Goal: Task Accomplishment & Management: Use online tool/utility

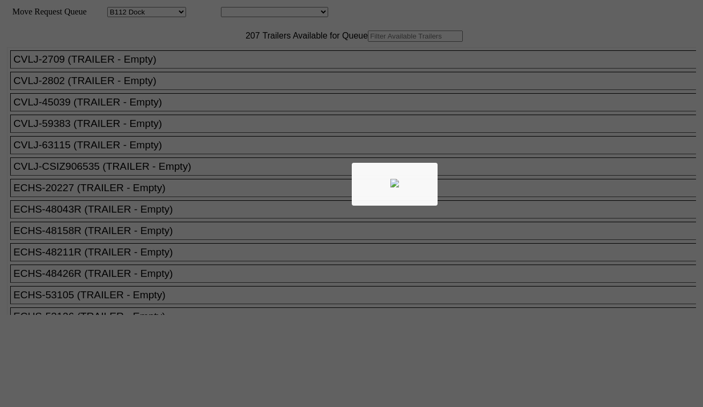
select select "121"
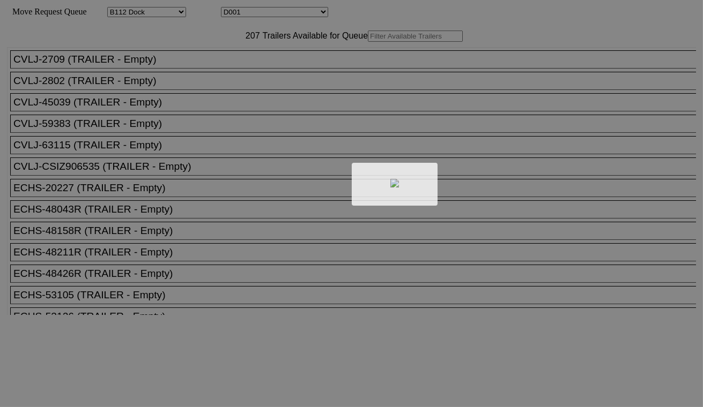
click at [266, 11] on div at bounding box center [351, 203] width 703 height 407
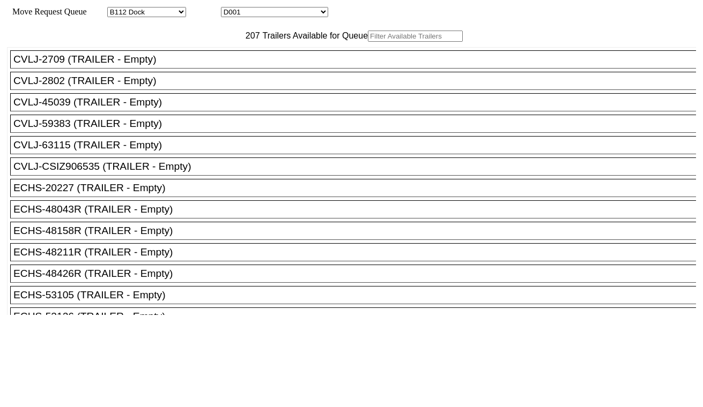
click at [273, 12] on select "D001 D002 D003 D004 D005 D006 D007 D008 D009 D010 D011 D012 D013 D014 D015 D016…" at bounding box center [274, 12] width 107 height 10
select select "3247"
click at [230, 9] on select "D001 D002 D003 D004 D005 D006 D007 D008 D009 D010 D011 D012 D013 D014 D015 D016…" at bounding box center [274, 12] width 107 height 10
click at [368, 42] on input "text" at bounding box center [415, 36] width 95 height 11
paste input "MRKU0145939"
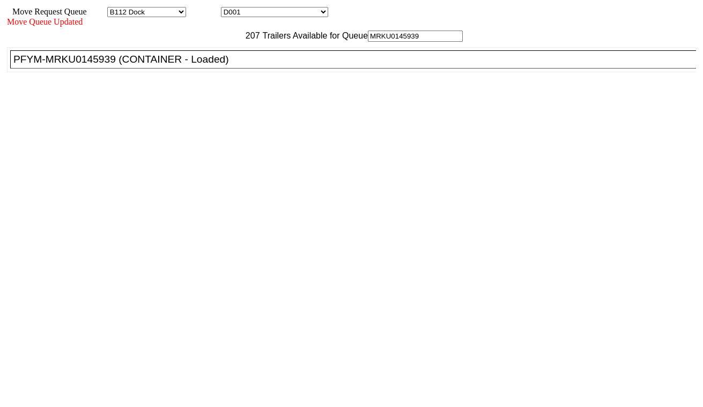
type input "MRKU0145939"
click at [220, 65] on div "PFYM-MRKU0145939 (CONTAINER - Loaded)" at bounding box center [357, 60] width 689 height 12
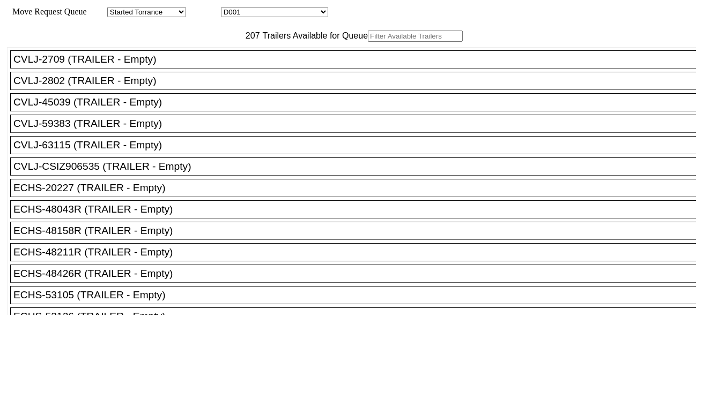
click at [368, 42] on input "text" at bounding box center [415, 36] width 95 height 11
paste input "MRSU6822855"
type input "MRSU6822855"
click at [286, 17] on div "Move Request Queue Area Started Torrance Lost Torrance Appt Torrance Bobtail B1…" at bounding box center [351, 12] width 689 height 10
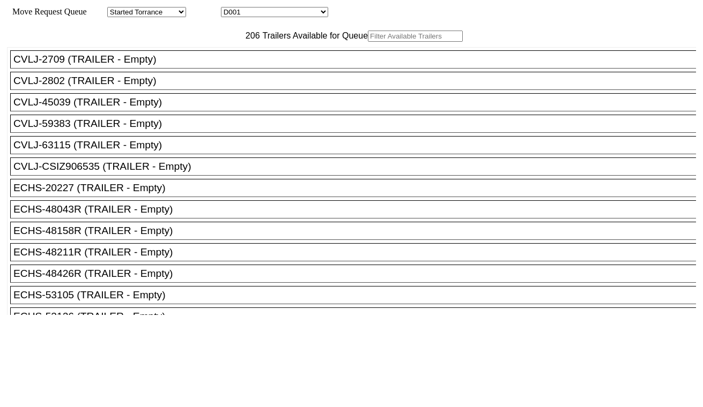
click at [285, 17] on select "D001 D002 D003 D004 D005 D006 D007 D008 D009 D010 D011 D012 D013 D014 D015 D016…" at bounding box center [274, 12] width 107 height 10
select select "3249"
click at [230, 9] on select "D001 D002 D003 D004 D005 D006 D007 D008 D009 D010 D011 D012 D013 D014 D015 D016…" at bounding box center [274, 12] width 107 height 10
click at [368, 42] on input "text" at bounding box center [415, 36] width 95 height 11
paste input "SEKU6904586"
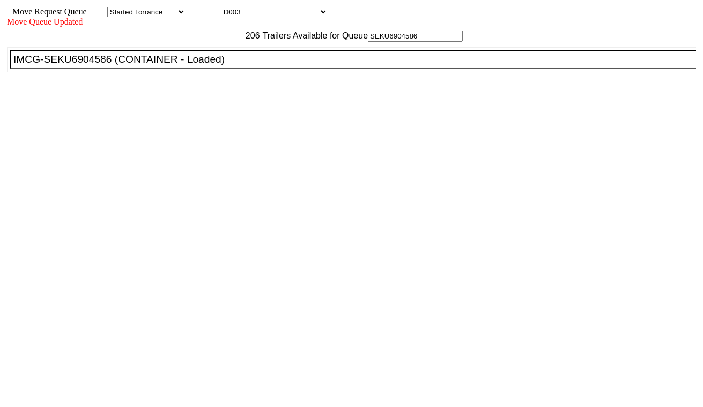
type input "SEKU6904586"
click at [210, 65] on div "IMCG-SEKU6904586 (CONTAINER - Loaded)" at bounding box center [357, 60] width 689 height 12
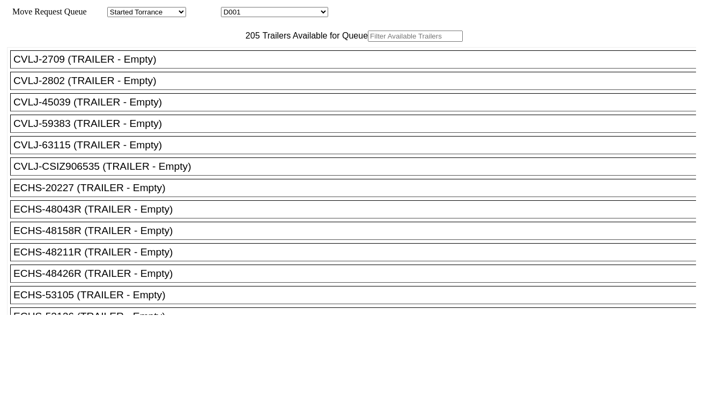
click at [260, 14] on select "D001 D002 D003 D004 D005 D006 D007 D008 D009 D010 D011 D012 D013 D014 D015 D016…" at bounding box center [274, 12] width 107 height 10
select select "3250"
click at [230, 9] on select "D001 D002 D003 D004 D005 D006 D007 D008 D009 D010 D011 D012 D013 D014 D015 D016…" at bounding box center [274, 12] width 107 height 10
click at [368, 42] on input "text" at bounding box center [415, 36] width 95 height 11
paste input "MRSU7266025"
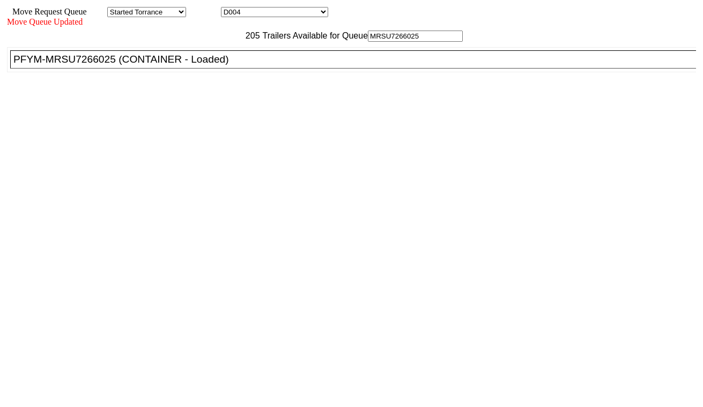
type input "MRSU7266025"
click at [218, 65] on div "PFYM-MRSU7266025 (CONTAINER - Loaded)" at bounding box center [357, 60] width 689 height 12
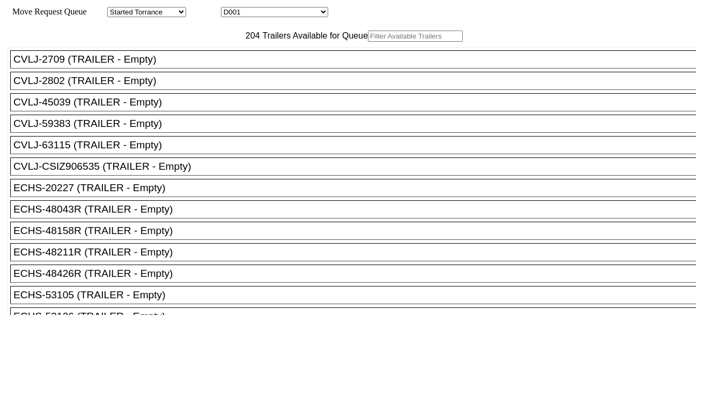
click at [263, 14] on select "D001 D002 D003 D004 D005 D006 D007 D008 D009 D010 D011 D012 D013 D014 D015 D016…" at bounding box center [274, 12] width 107 height 10
select select "3251"
click at [230, 9] on select "D001 D002 D003 D004 D005 D006 D007 D008 D009 D010 D011 D012 D013 D014 D015 D016…" at bounding box center [274, 12] width 107 height 10
click at [368, 42] on input "text" at bounding box center [415, 36] width 95 height 11
paste input "SLEU4008460"
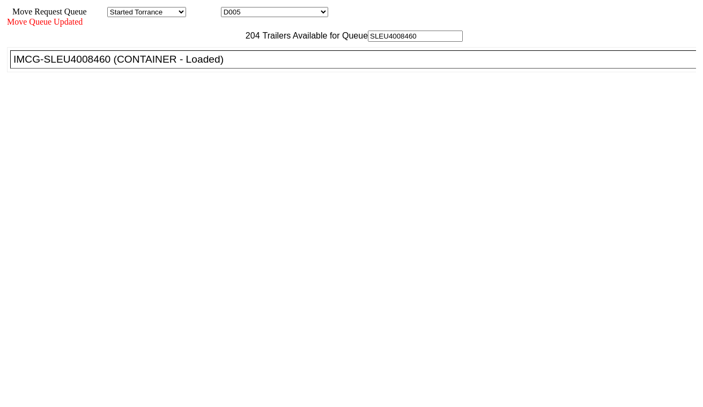
type input "SLEU4008460"
click at [218, 65] on div "IMCG-SLEU4008460 (CONTAINER - Loaded)" at bounding box center [357, 60] width 689 height 12
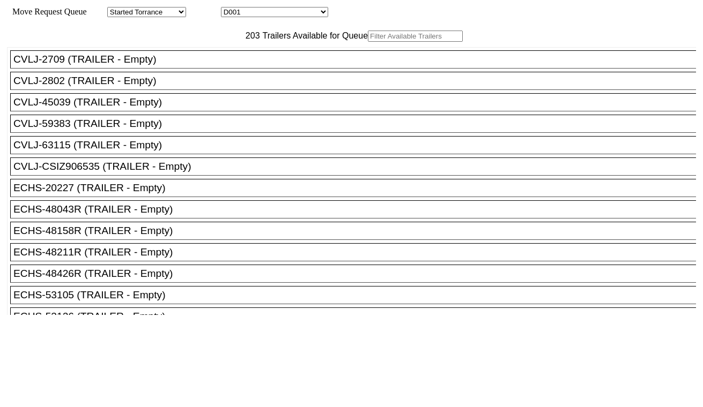
click at [280, 17] on select "D001 D002 D003 D004 D005 D006 D007 D008 D009 D010 D011 D012 D013 D014 D015 D016…" at bounding box center [274, 12] width 107 height 10
select select "3252"
click at [230, 9] on select "D001 D002 D003 D004 D005 D006 D007 D008 D009 D010 D011 D012 D013 D014 D015 D016…" at bounding box center [274, 12] width 107 height 10
click at [368, 42] on input "text" at bounding box center [415, 36] width 95 height 11
paste input "DFSU6526660"
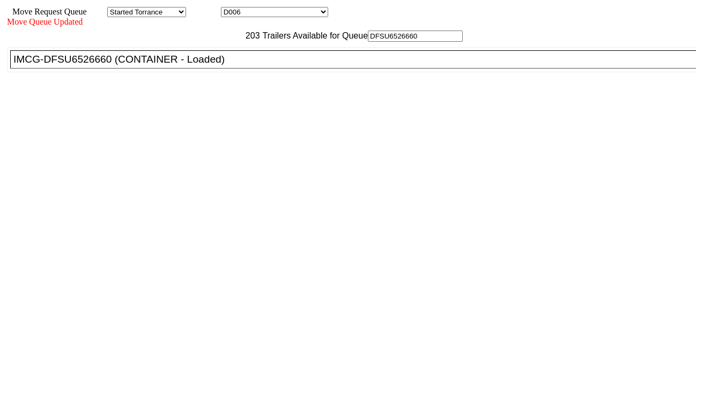
type input "DFSU6526660"
click at [222, 65] on div "IMCG-DFSU6526660 (CONTAINER - Loaded)" at bounding box center [357, 60] width 689 height 12
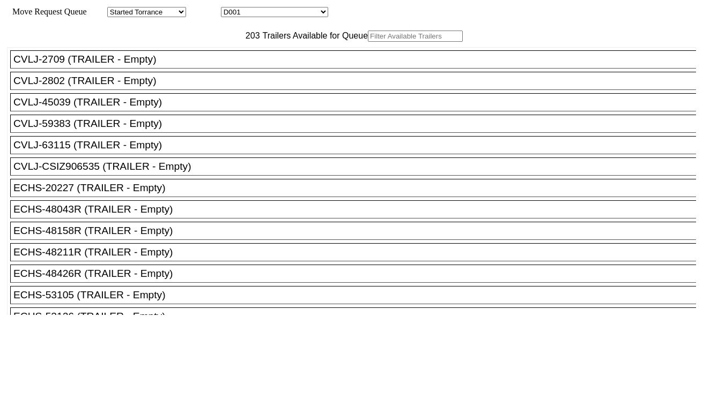
click at [278, 15] on select "D001 D002 D003 D004 D005 D006 D007 D008 D009 D010 D011 D012 D013 D014 D015 D016…" at bounding box center [274, 12] width 107 height 10
select select "3253"
click at [230, 9] on select "D001 D002 D003 D004 D005 D006 D007 D008 D009 D010 D011 D012 D013 D014 D015 D016…" at bounding box center [274, 12] width 107 height 10
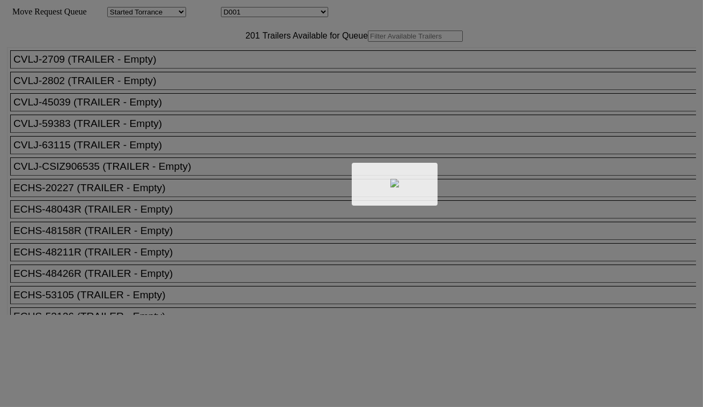
click at [293, 11] on div at bounding box center [351, 203] width 703 height 407
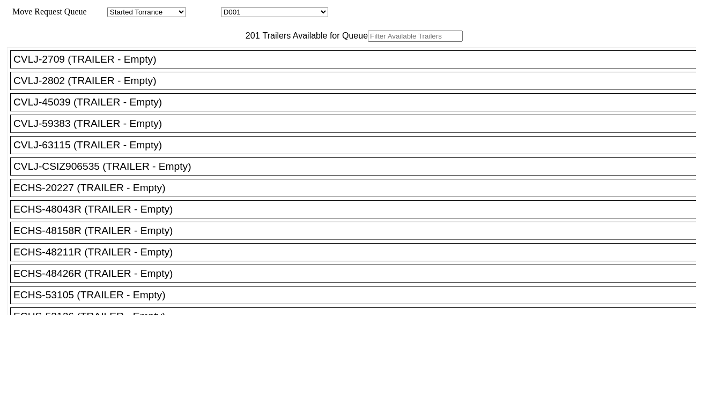
click at [293, 13] on select "D001 D002 D003 D004 D005 D006 D007 D008 D009 D010 D011 D012 D013 D014 D015 D016…" at bounding box center [274, 12] width 107 height 10
select select "3255"
click at [230, 9] on select "D001 D002 D003 D004 D005 D006 D007 D008 D009 D010 D011 D012 D013 D014 D015 D016…" at bounding box center [274, 12] width 107 height 10
click at [368, 42] on input "text" at bounding box center [415, 36] width 95 height 11
paste input "CRSU4000263"
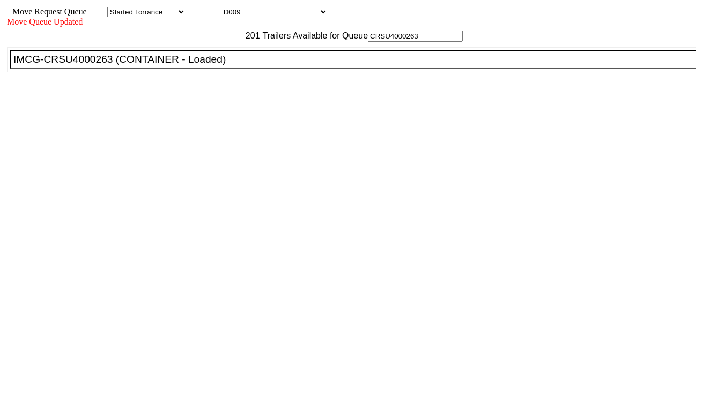
type input "CRSU4000263"
click at [222, 65] on div "IMCG-CRSU4000263 (CONTAINER - Loaded)" at bounding box center [357, 60] width 689 height 12
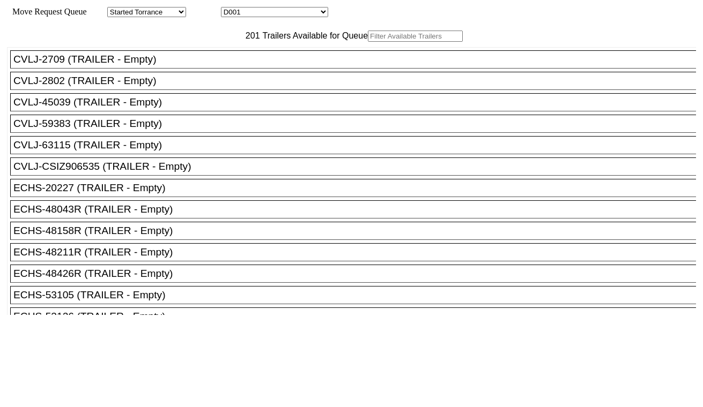
click at [282, 11] on select "D001 D002 D003 D004 D005 D006 D007 D008 D009 D010 D011 D012 D013 D014 D015 D016…" at bounding box center [274, 12] width 107 height 10
select select "3256"
click at [230, 9] on select "D001 D002 D003 D004 D005 D006 D007 D008 D009 D010 D011 D012 D013 D014 D015 D016…" at bounding box center [274, 12] width 107 height 10
click at [368, 42] on input "text" at bounding box center [415, 36] width 95 height 11
paste input "TIIU4885549"
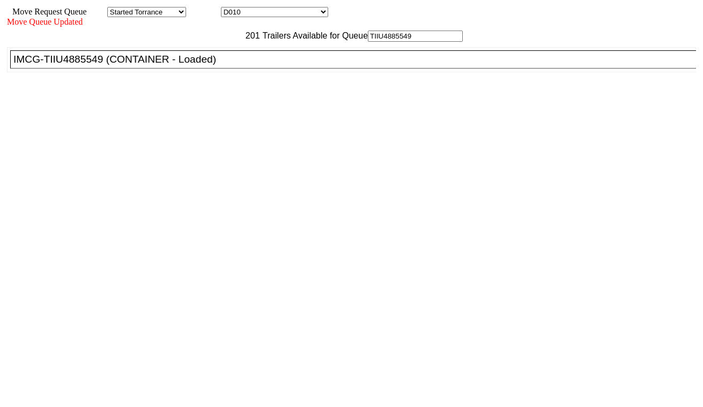
type input "TIIU4885549"
click at [215, 65] on div "IMCG-TIIU4885549 (CONTAINER - Loaded)" at bounding box center [357, 60] width 689 height 12
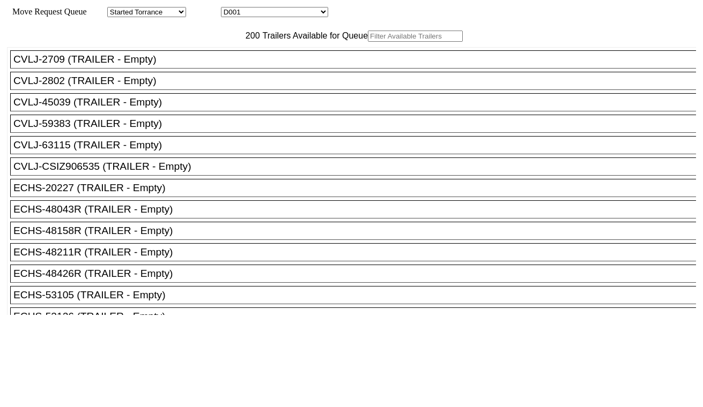
click at [261, 17] on select "D001 D002 D003 D004 D005 D006 D007 D008 D009 D010 D011 D012 D013 D014 D015 D016…" at bounding box center [274, 12] width 107 height 10
select select "3257"
click at [230, 9] on select "D001 D002 D003 D004 D005 D006 D007 D008 D009 D010 D011 D012 D013 D014 D015 D016…" at bounding box center [274, 12] width 107 height 10
click at [368, 42] on input "text" at bounding box center [415, 36] width 95 height 11
paste input "TCLU1717545"
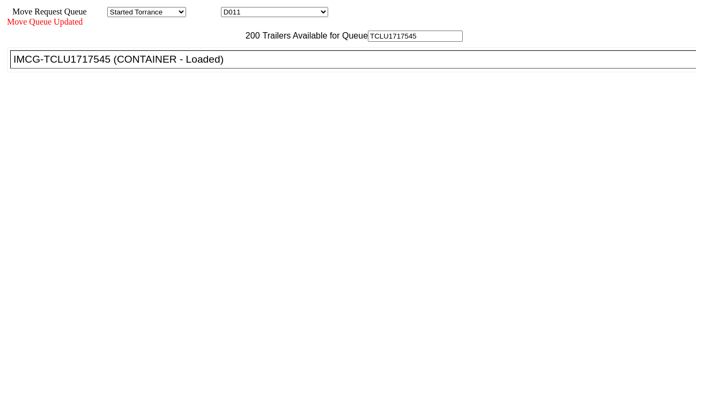
type input "TCLU1717545"
click at [221, 65] on div "IMCG-TCLU1717545 (CONTAINER - Loaded)" at bounding box center [357, 60] width 689 height 12
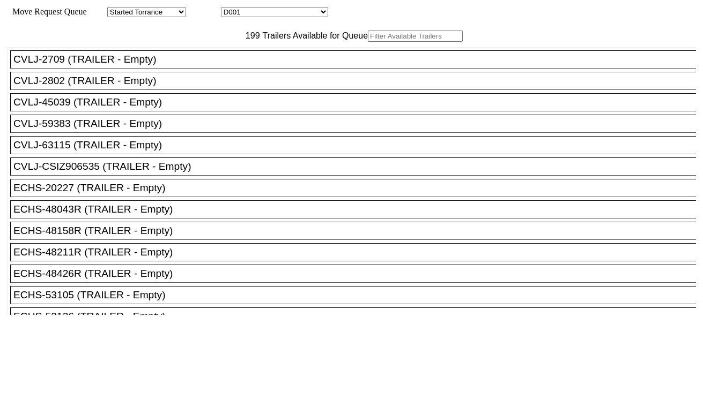
click at [266, 14] on select "D001 D002 D003 D004 D005 D006 D007 D008 D009 D010 D011 D012 D013 D014 D015 D016…" at bounding box center [274, 12] width 107 height 10
select select "3258"
click at [230, 9] on select "D001 D002 D003 D004 D005 D006 D007 D008 D009 D010 D011 D012 D013 D014 D015 D016…" at bounding box center [274, 12] width 107 height 10
click at [368, 42] on input "text" at bounding box center [415, 36] width 95 height 11
paste input "FSCU7220120"
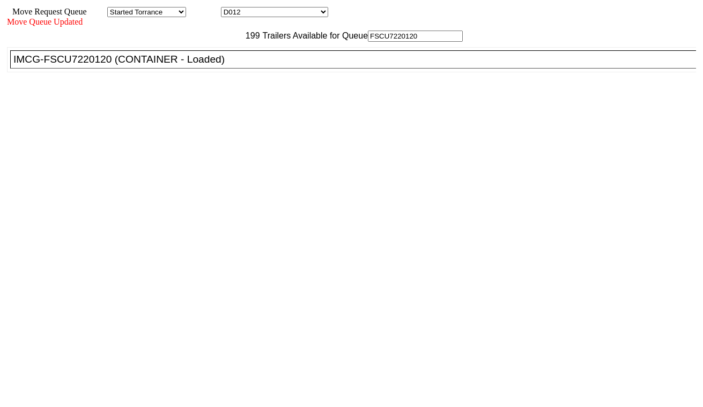
type input "FSCU7220120"
click at [218, 69] on li "IMCG-FSCU7220120 (CONTAINER - Loaded)" at bounding box center [357, 59] width 695 height 18
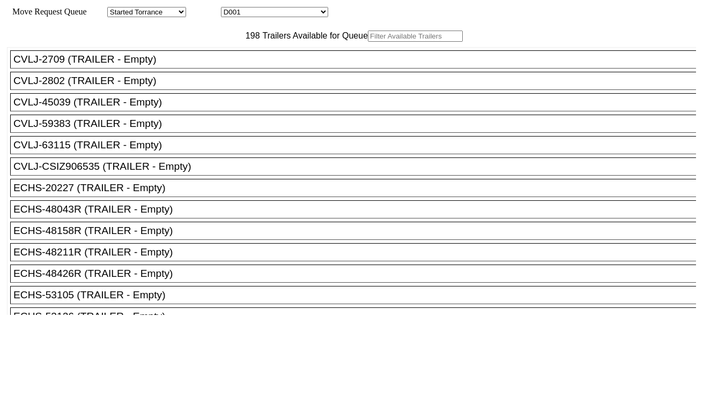
click at [275, 16] on select "D001 D002 D003 D004 D005 D006 D007 D008 D009 D010 D011 D012 D013 D014 D015 D016…" at bounding box center [274, 12] width 107 height 10
select select "3259"
click at [230, 9] on select "D001 D002 D003 D004 D005 D006 D007 D008 D009 D010 D011 D012 D013 D014 D015 D016…" at bounding box center [274, 12] width 107 height 10
click at [368, 42] on input "text" at bounding box center [415, 36] width 95 height 11
paste input "MRSU8267582"
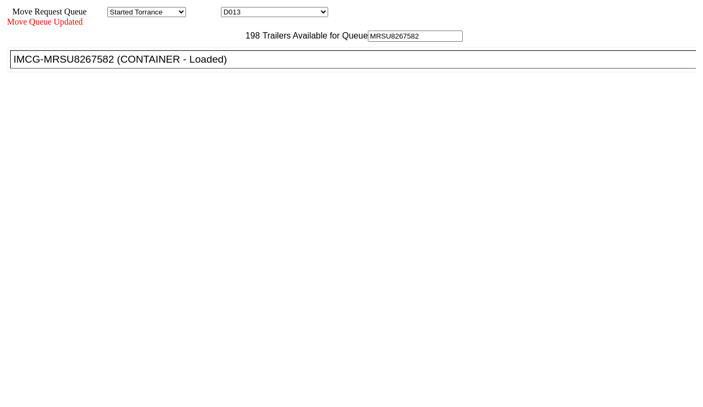
type input "MRSU8267582"
click at [223, 65] on div "IMCG-MRSU8267582 (CONTAINER - Loaded)" at bounding box center [357, 60] width 689 height 12
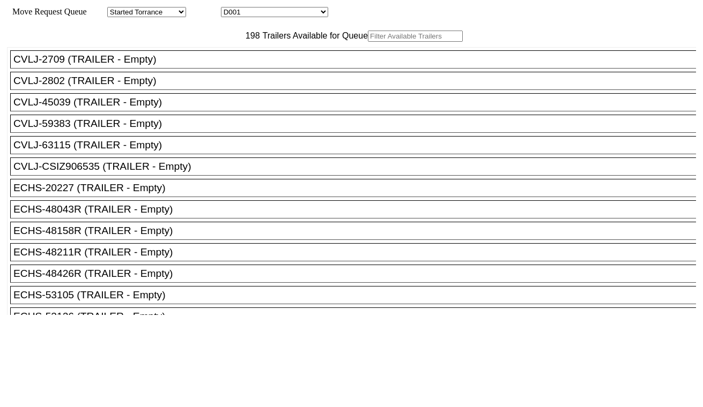
click at [280, 15] on select "D001 D002 D003 D004 D005 D006 D007 D008 D009 D010 D011 D012 D013 D014 D015 D016…" at bounding box center [274, 12] width 107 height 10
select select "3260"
click at [230, 9] on select "D001 D002 D003 D004 D005 D006 D007 D008 D009 D010 D011 D012 D013 D014 D015 D016…" at bounding box center [274, 12] width 107 height 10
click at [368, 42] on input "text" at bounding box center [415, 36] width 95 height 11
paste input "TLLU5635490"
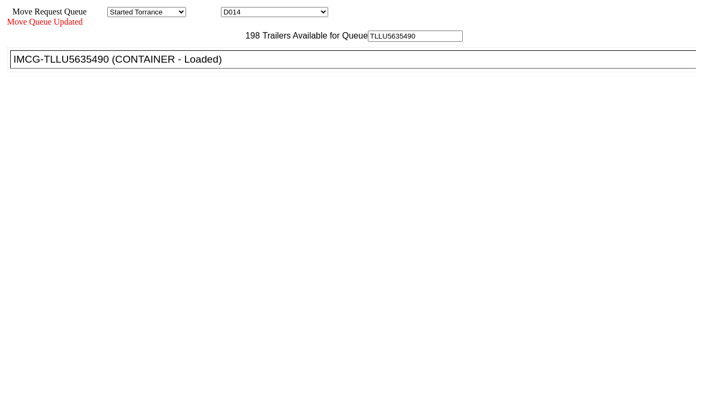
type input "TLLU5635490"
click at [223, 65] on div "IMCG-TLLU5635490 (CONTAINER - Loaded)" at bounding box center [357, 60] width 689 height 12
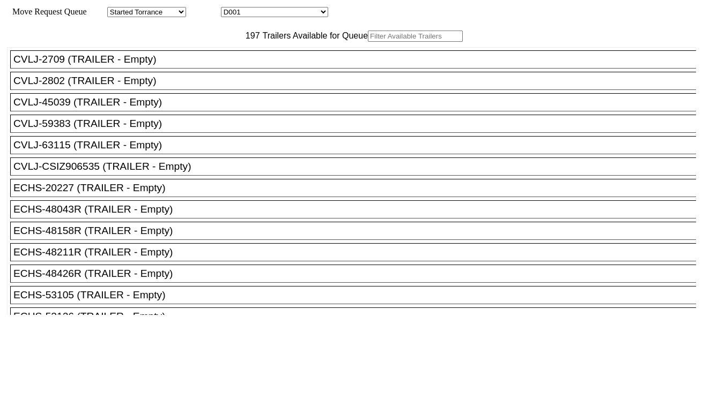
click at [280, 16] on select "D001 D002 D003 D004 D005 D006 D007 D008 D009 D010 D011 D012 D013 D014 D015 D016…" at bounding box center [274, 12] width 107 height 10
select select "3261"
click at [230, 9] on select "D001 D002 D003 D004 D005 D006 D007 D008 D009 D010 D011 D012 D013 D014 D015 D016…" at bounding box center [274, 12] width 107 height 10
click at [368, 42] on input "text" at bounding box center [415, 36] width 95 height 11
paste input "MRSU8592514"
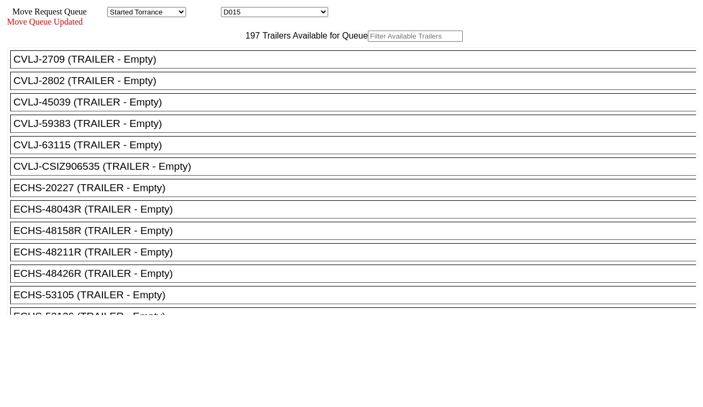
type input "MRSU8592514"
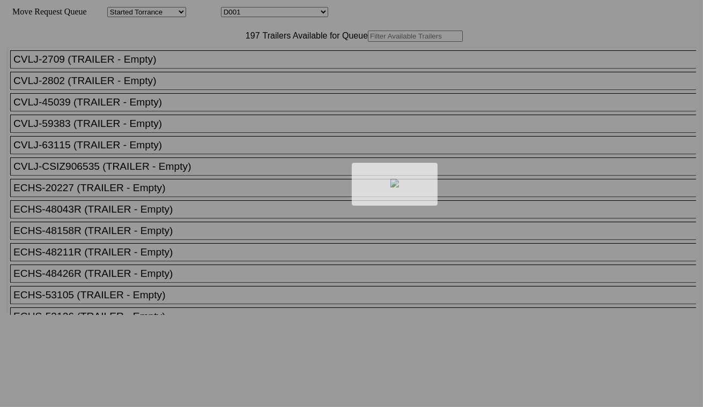
click at [282, 13] on div at bounding box center [351, 203] width 703 height 407
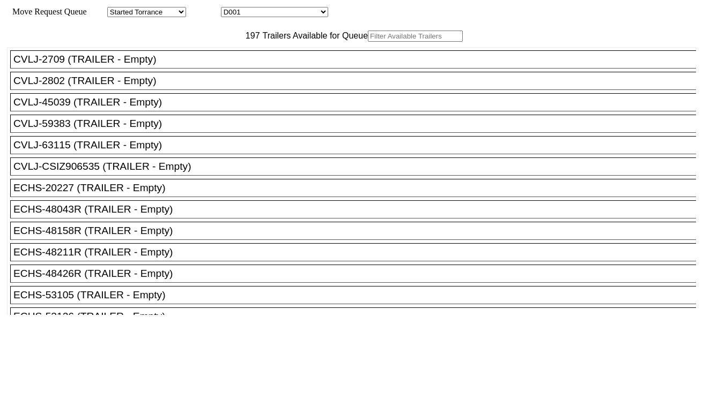
click at [286, 13] on select "D001 D002 D003 D004 D005 D006 D007 D008 D009 D010 D011 D012 D013 D014 D015 D016…" at bounding box center [274, 12] width 107 height 10
